Goal: Transaction & Acquisition: Purchase product/service

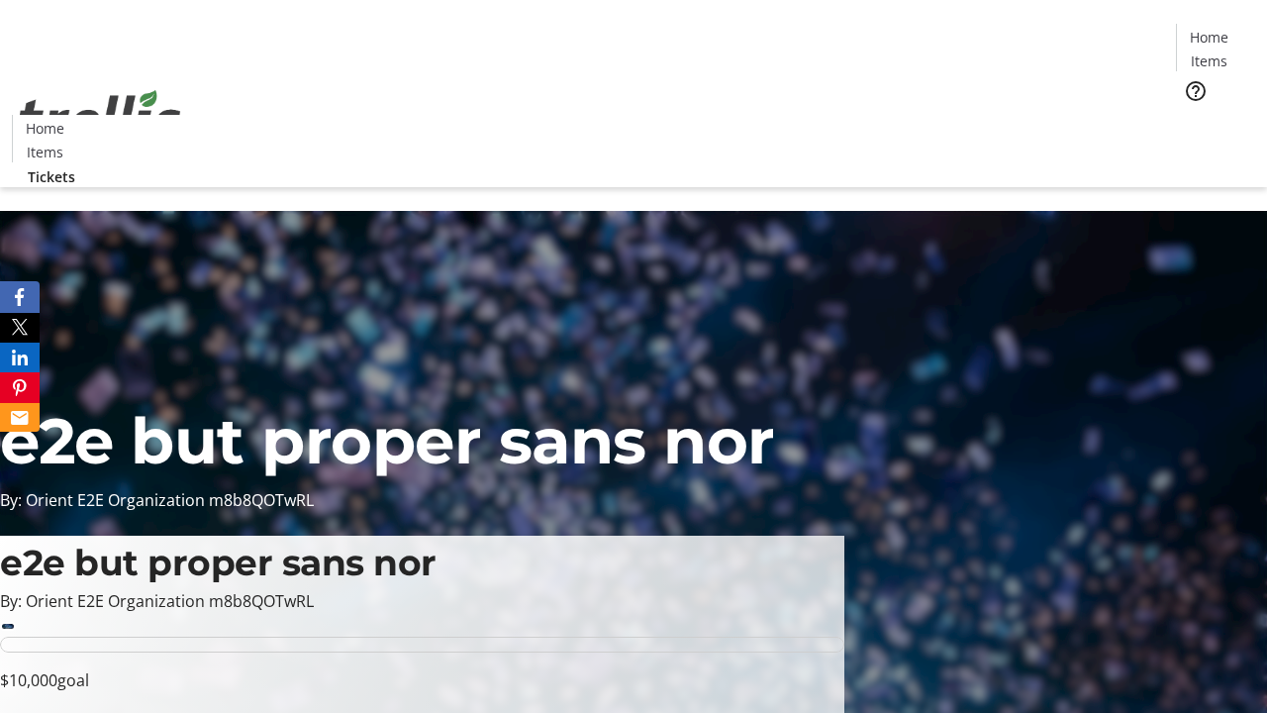
click at [1192, 115] on span "Tickets" at bounding box center [1216, 125] width 48 height 21
